Goal: Transaction & Acquisition: Purchase product/service

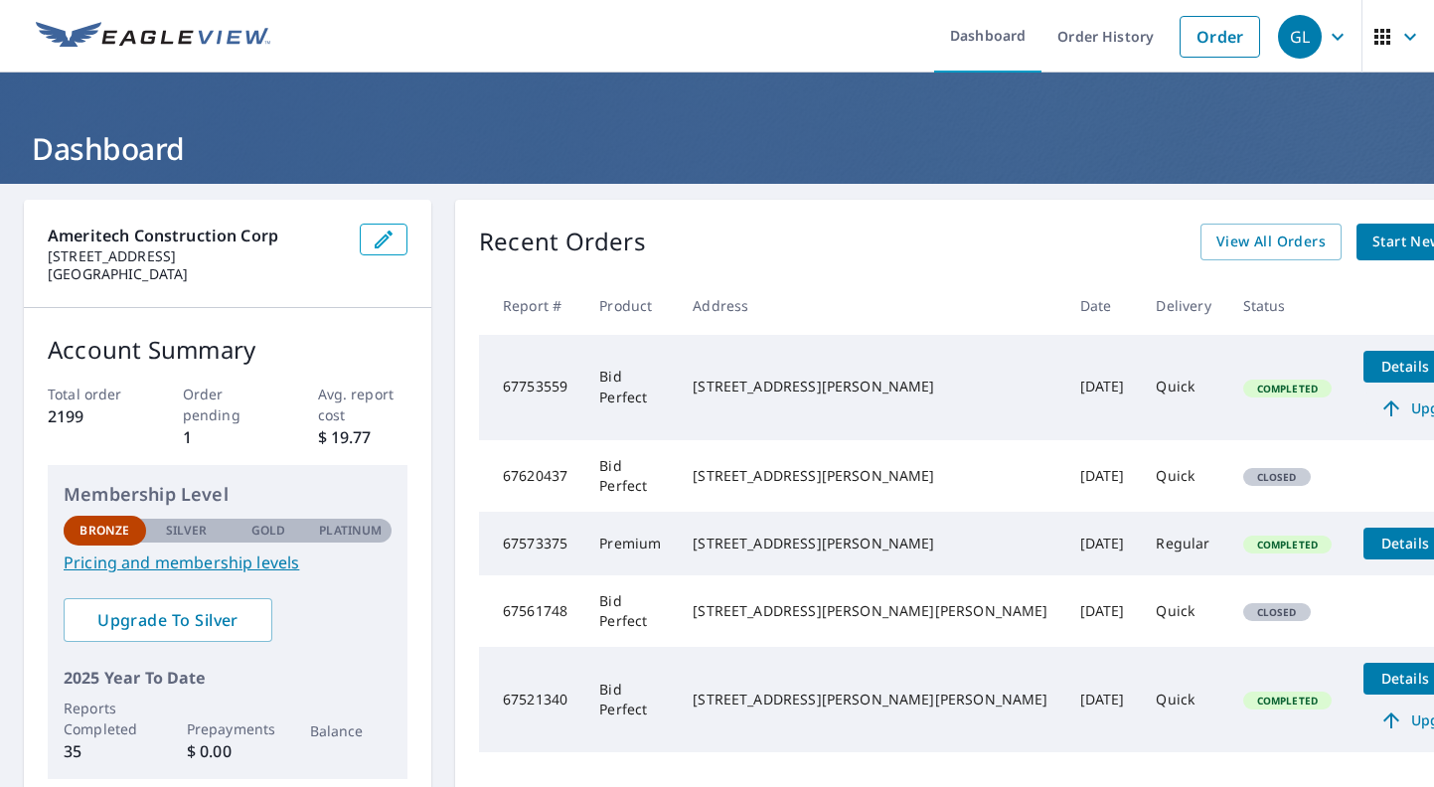
click at [1375, 410] on span "Upgrade" at bounding box center [1425, 408] width 100 height 24
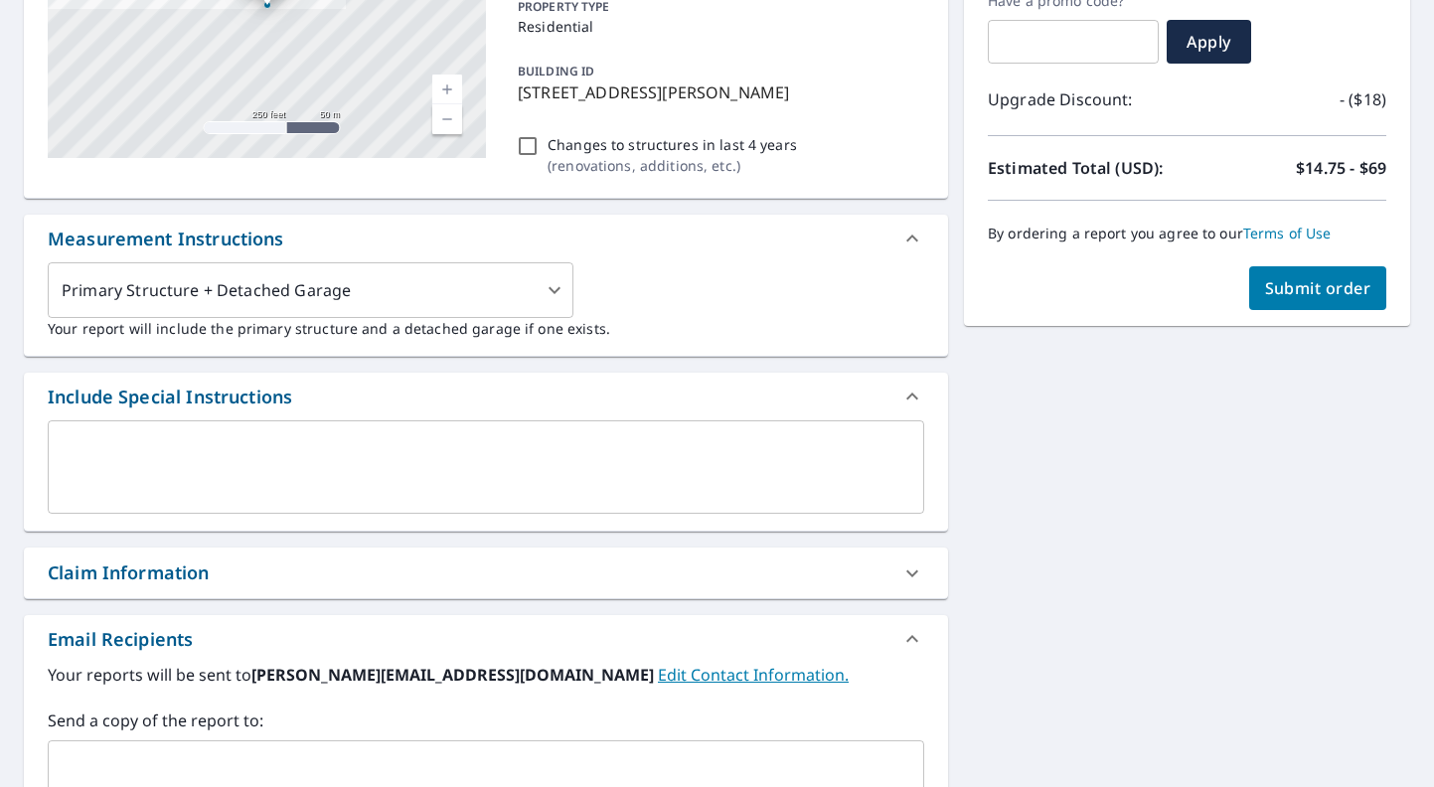
scroll to position [359, 0]
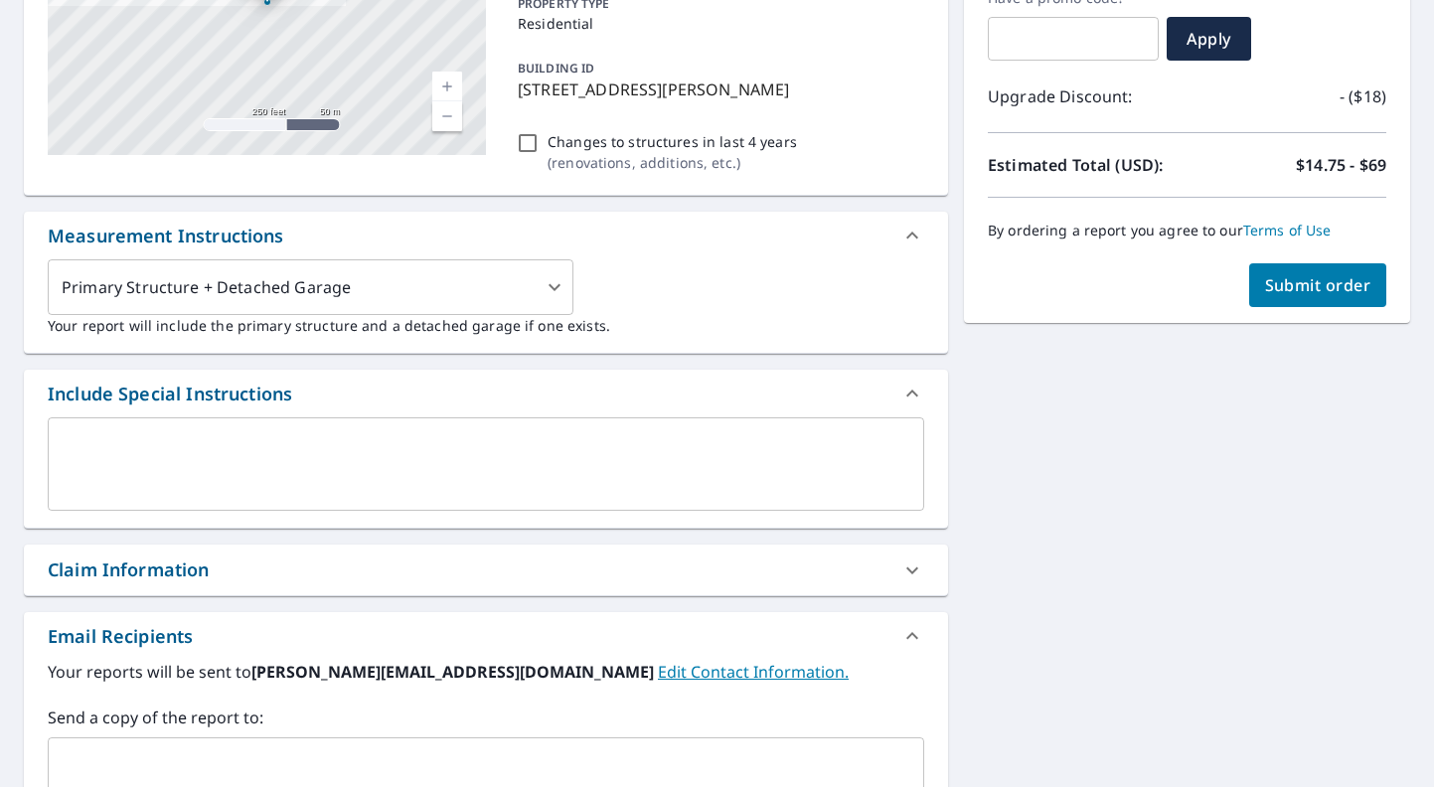
click at [365, 486] on textarea at bounding box center [486, 464] width 848 height 57
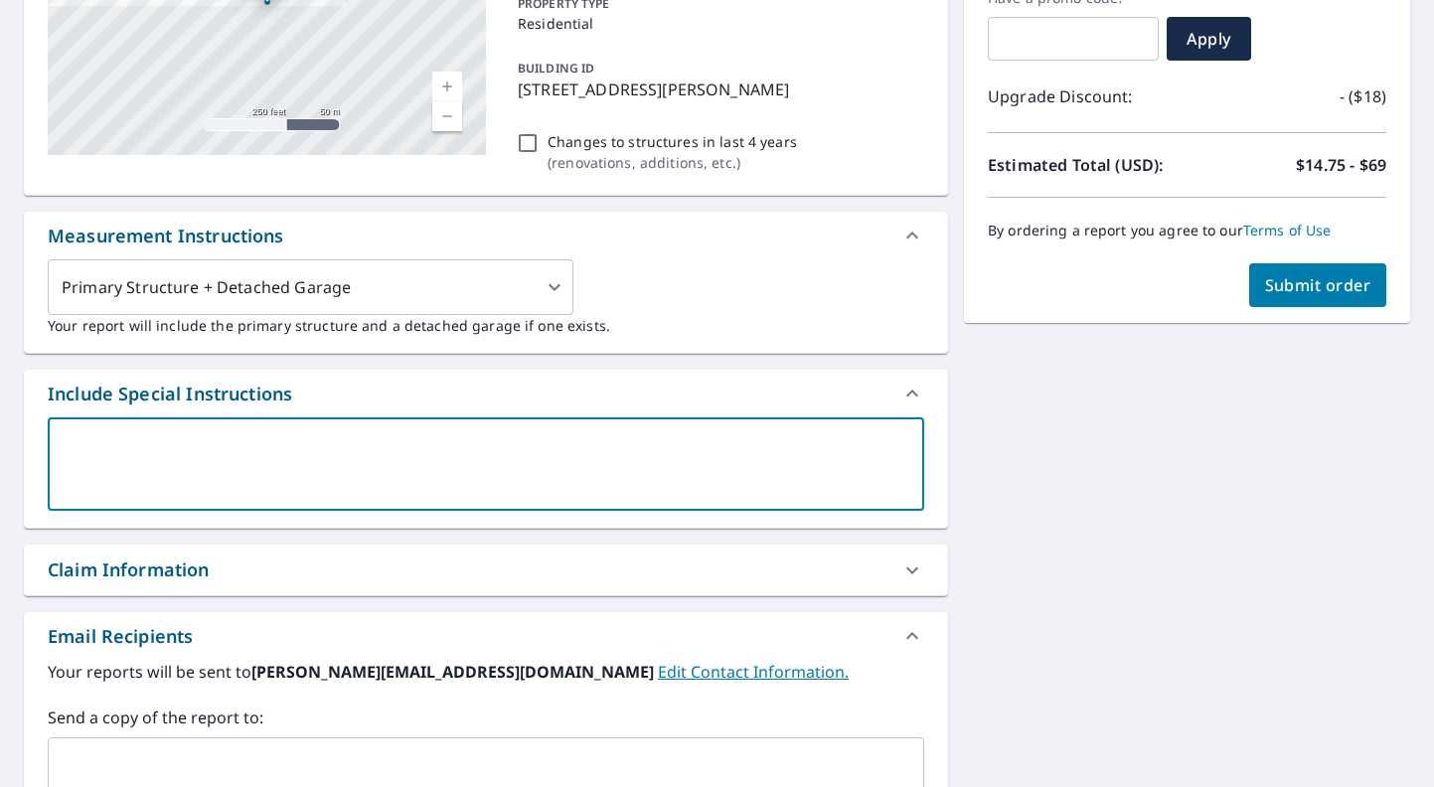
paste textarea "[EMAIL_ADDRESS][DOMAIN_NAME]"
type textarea "[EMAIL_ADDRESS][DOMAIN_NAME]"
type textarea "x"
checkbox input "true"
drag, startPoint x: 658, startPoint y: 472, endPoint x: 430, endPoint y: 256, distance: 313.4
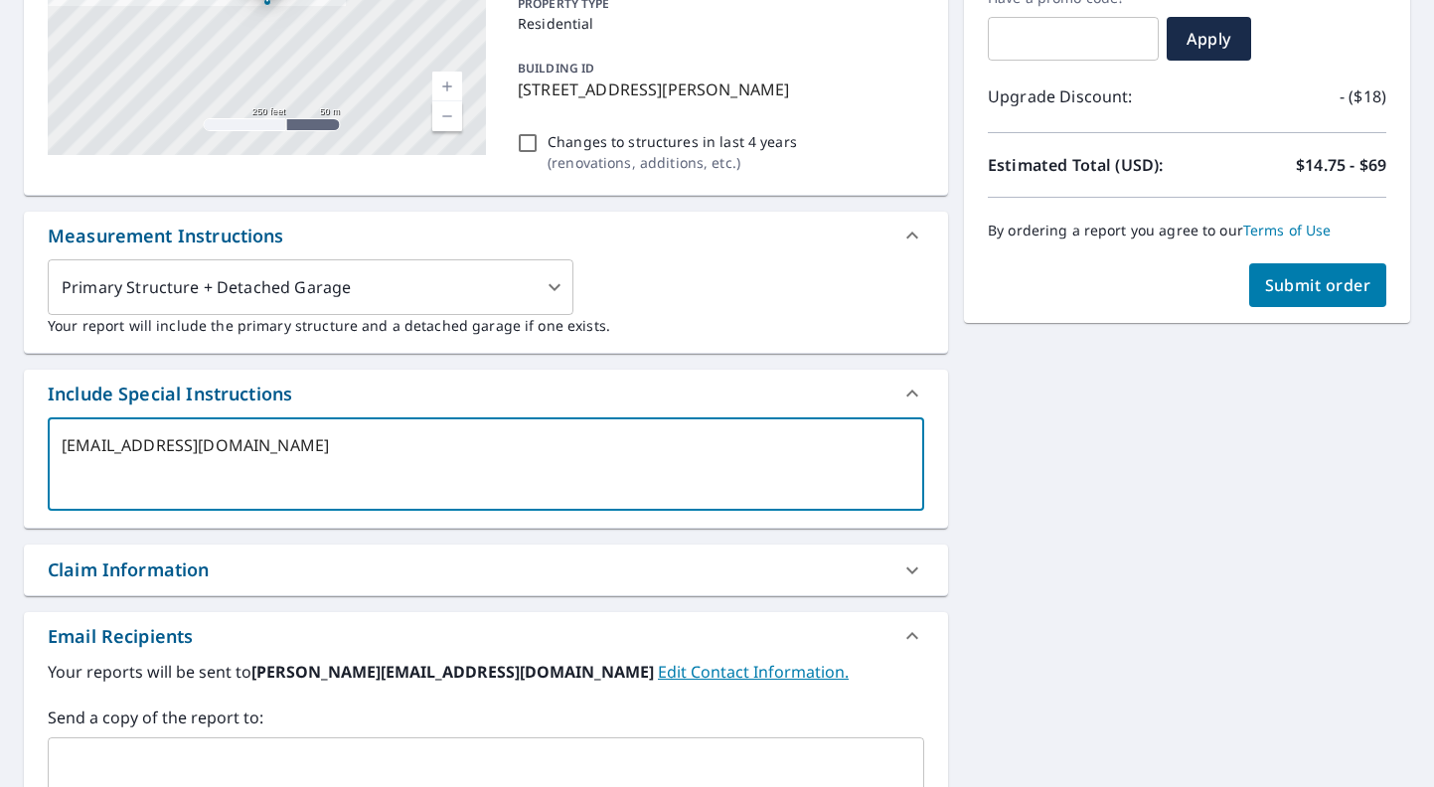
click at [430, 256] on div "[STREET_ADDRESS][PERSON_NAME] A standard road map Aerial A detailed look from a…" at bounding box center [486, 421] width 924 height 1160
checkbox input "true"
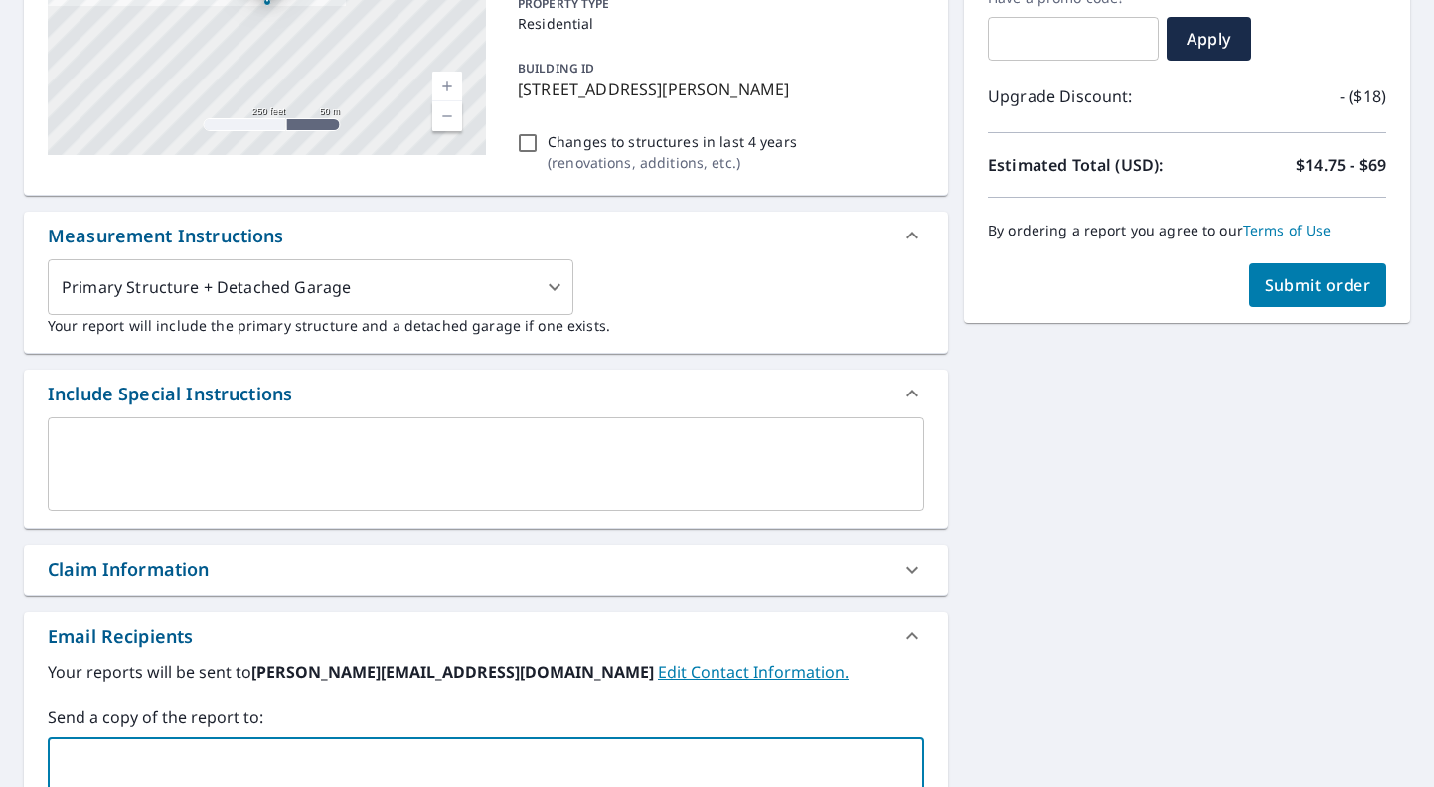
paste input "[EMAIL_ADDRESS][DOMAIN_NAME]"
type input "[EMAIL_ADDRESS][DOMAIN_NAME]"
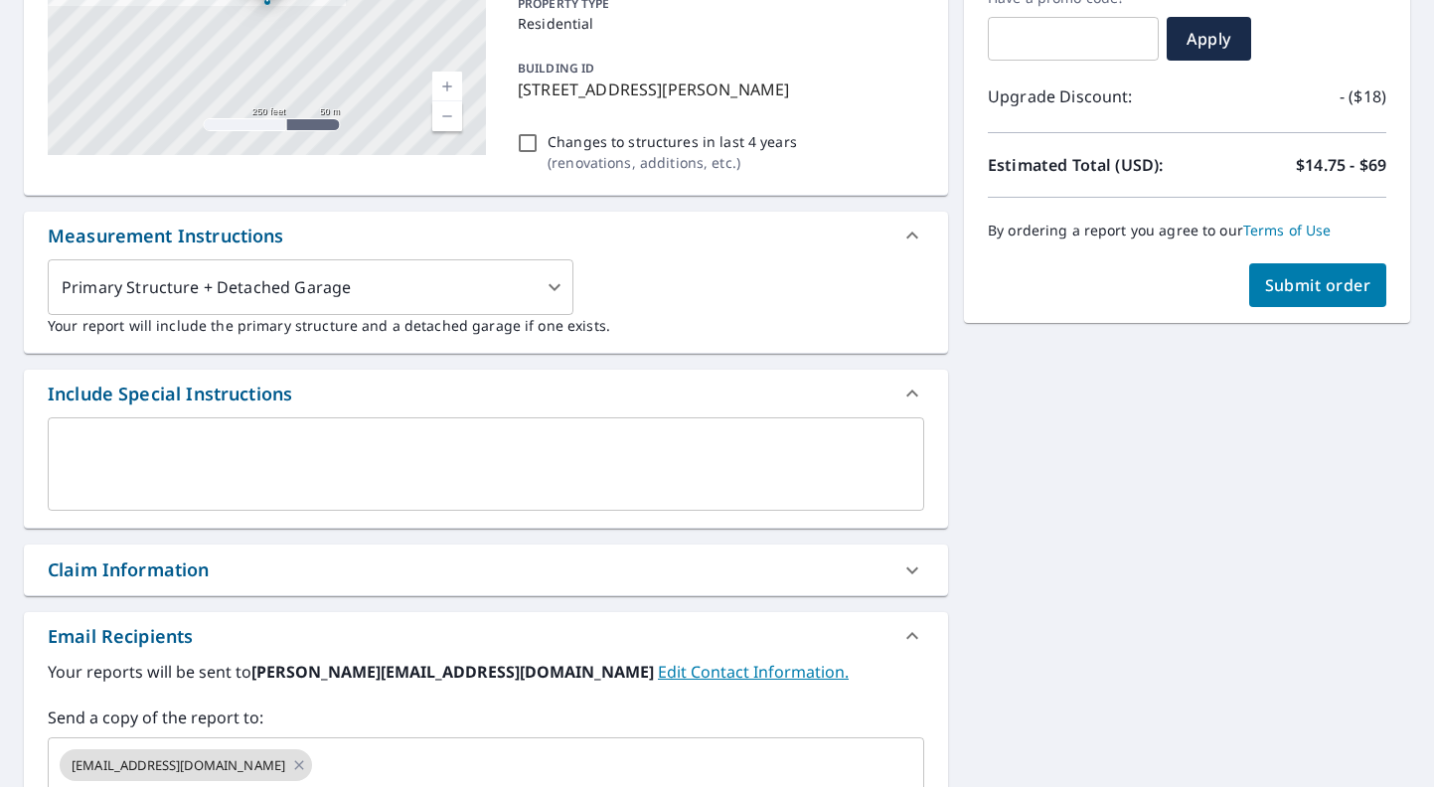
click at [1045, 623] on div "[STREET_ADDRESS][PERSON_NAME] A standard road map Aerial A detailed look from a…" at bounding box center [717, 421] width 1434 height 1192
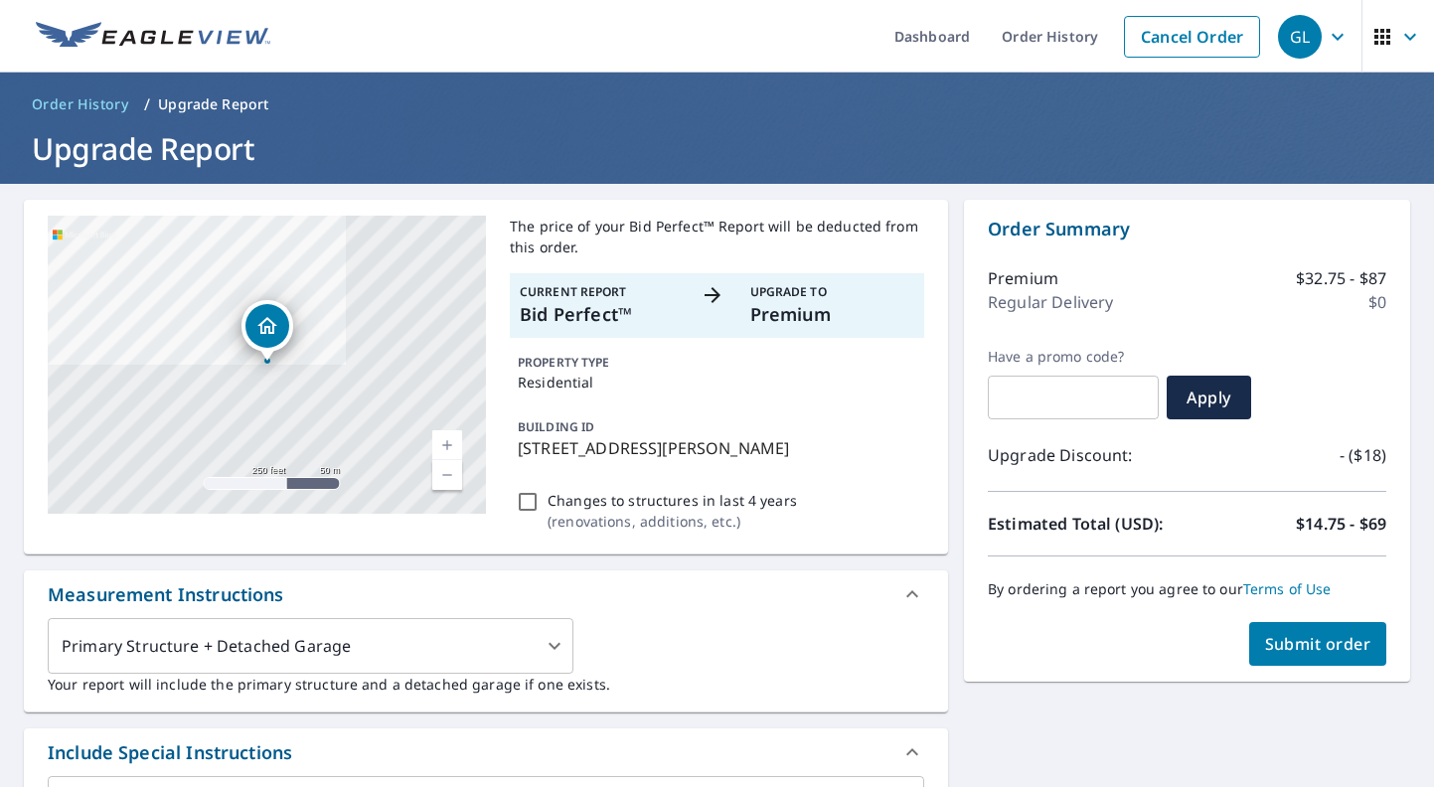
scroll to position [1, 0]
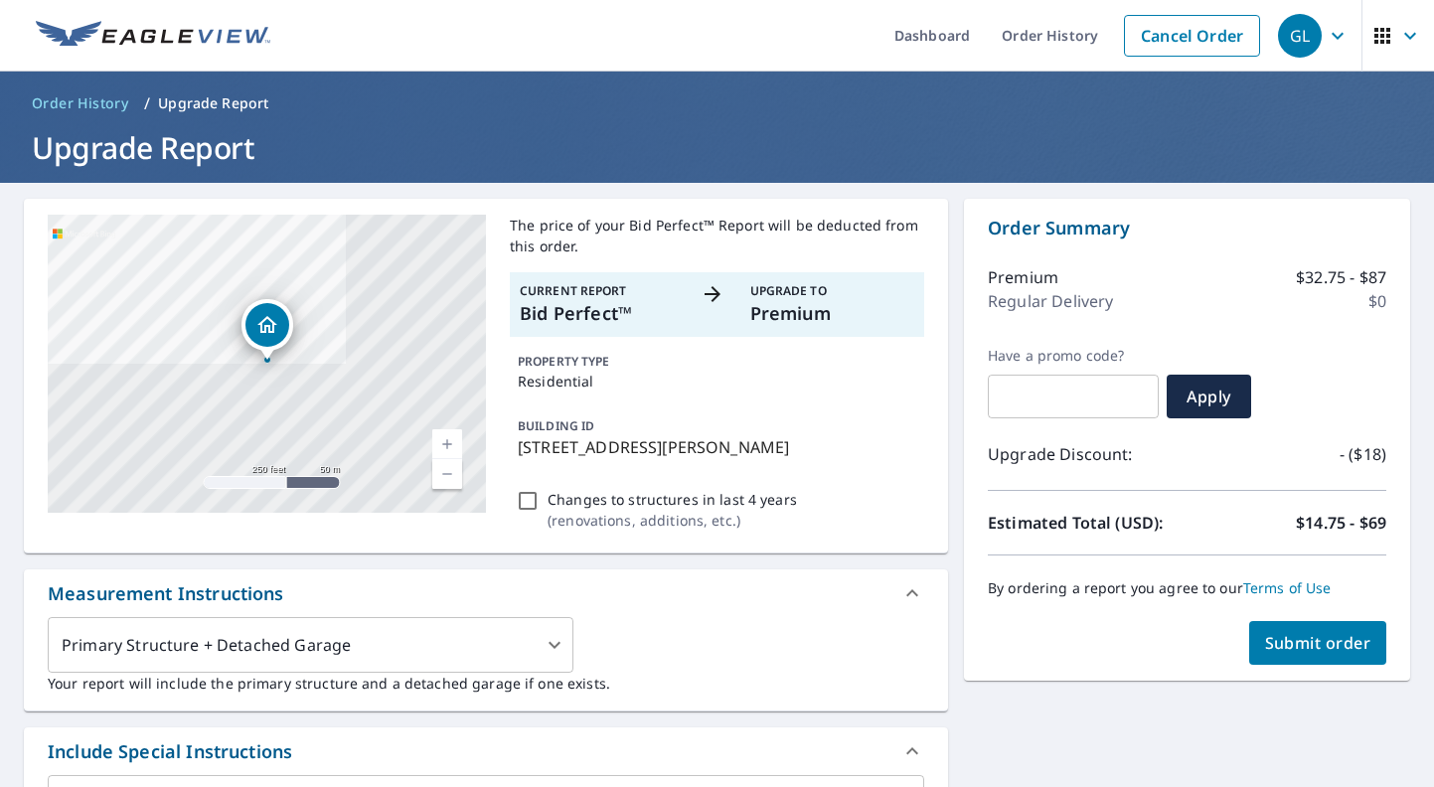
click at [1305, 641] on span "Submit order" at bounding box center [1318, 643] width 106 height 22
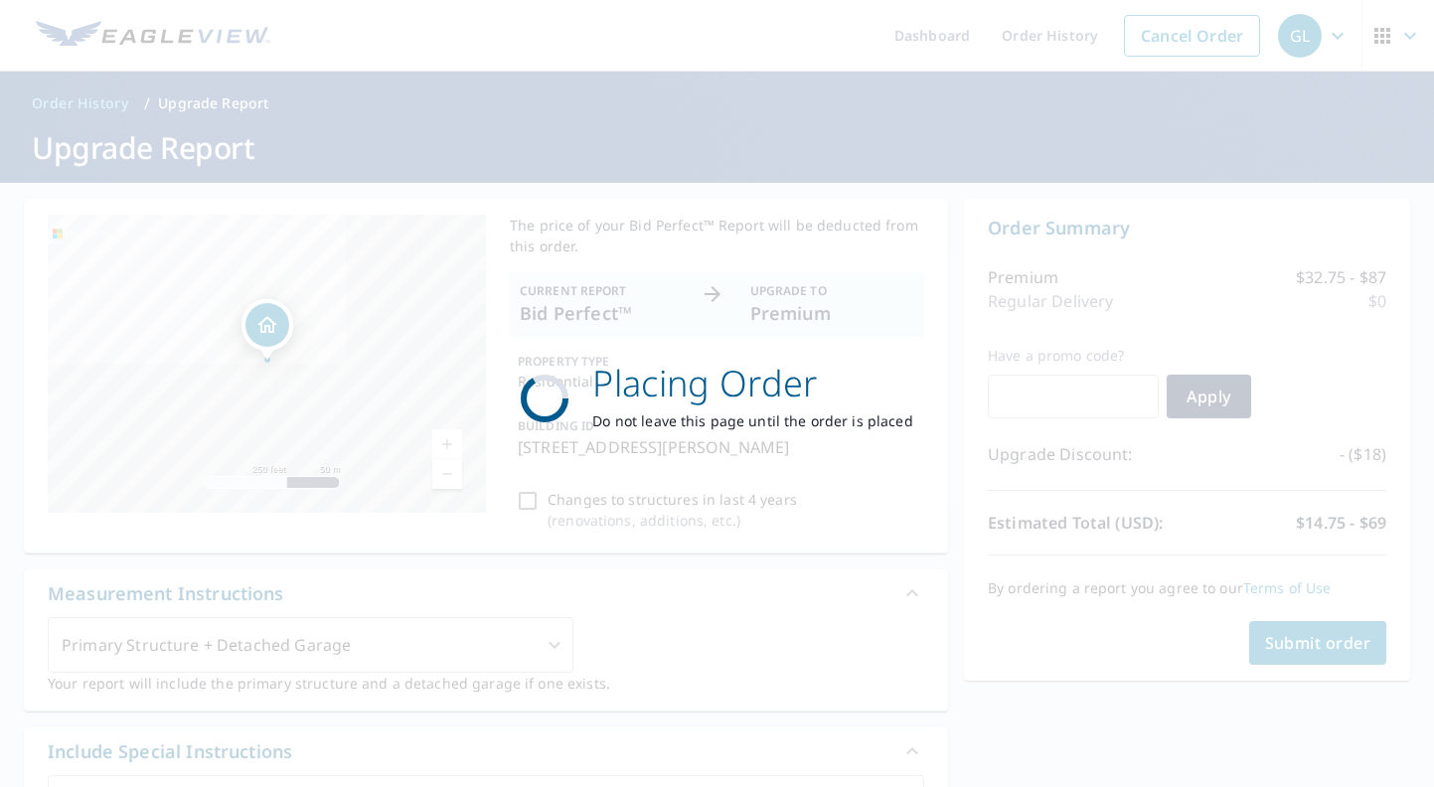
checkbox input "true"
